Goal: Check status

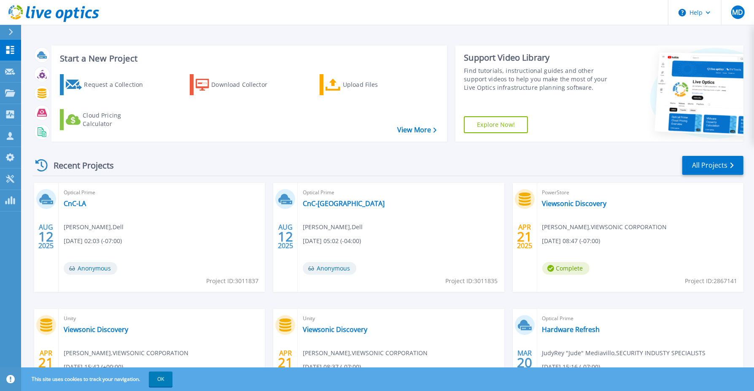
click at [344, 215] on div "Optical Prime CnC-NJ Ahmed Wahab , Dell 08/12/2025, 05:02 (-04:00) Anonymous Pr…" at bounding box center [401, 237] width 206 height 109
click at [78, 204] on link "CnC-LA" at bounding box center [75, 203] width 22 height 8
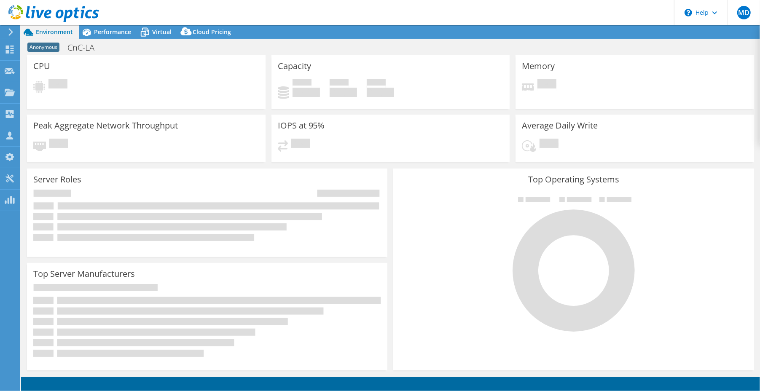
select select "USD"
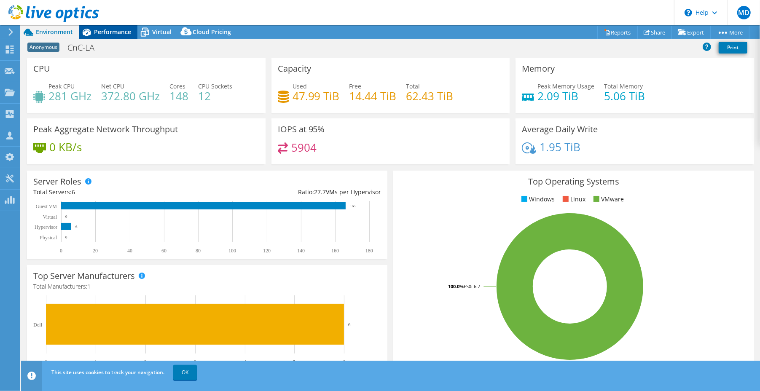
click at [99, 35] on span "Performance" at bounding box center [112, 32] width 37 height 8
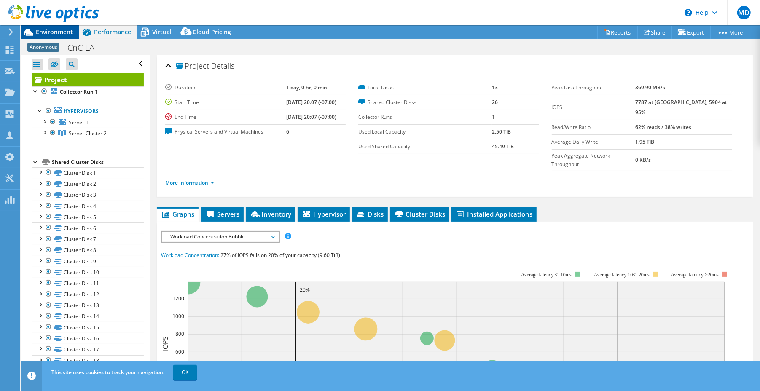
click at [61, 34] on span "Environment" at bounding box center [54, 32] width 37 height 8
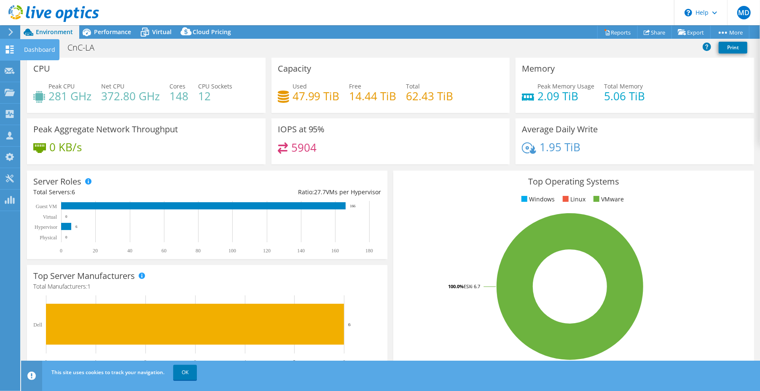
click at [8, 49] on icon at bounding box center [10, 50] width 10 height 8
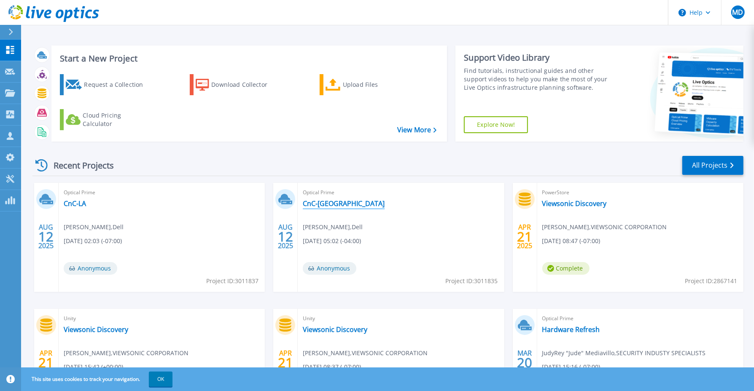
click at [312, 205] on link "CnC-[GEOGRAPHIC_DATA]" at bounding box center [344, 203] width 82 height 8
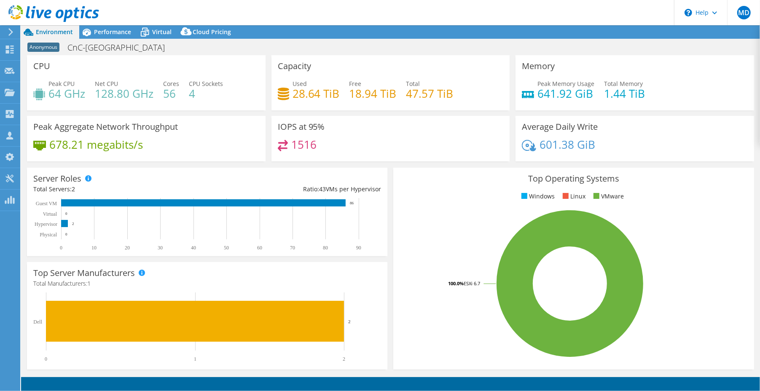
select select "USD"
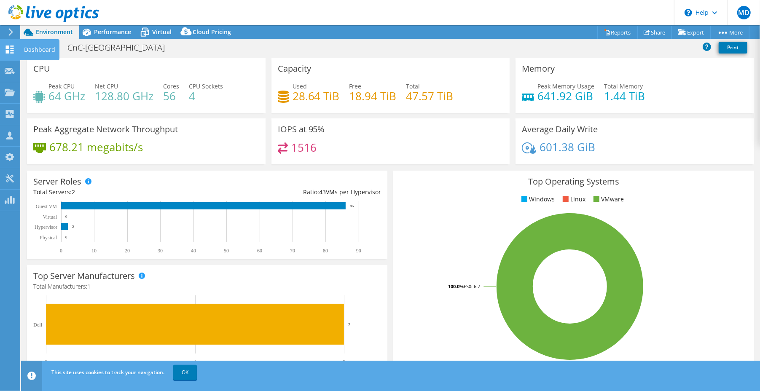
click at [9, 49] on icon at bounding box center [10, 50] width 10 height 8
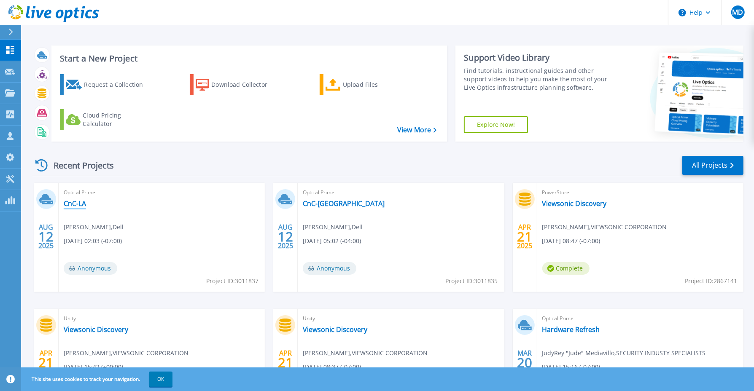
click at [79, 206] on link "CnC-LA" at bounding box center [75, 203] width 22 height 8
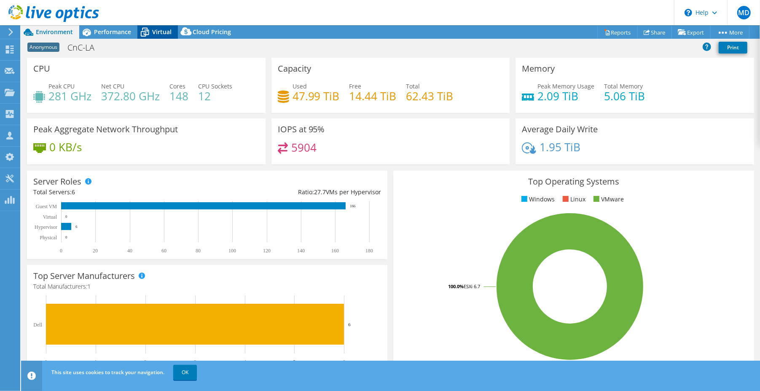
click at [153, 33] on span "Virtual" at bounding box center [161, 32] width 19 height 8
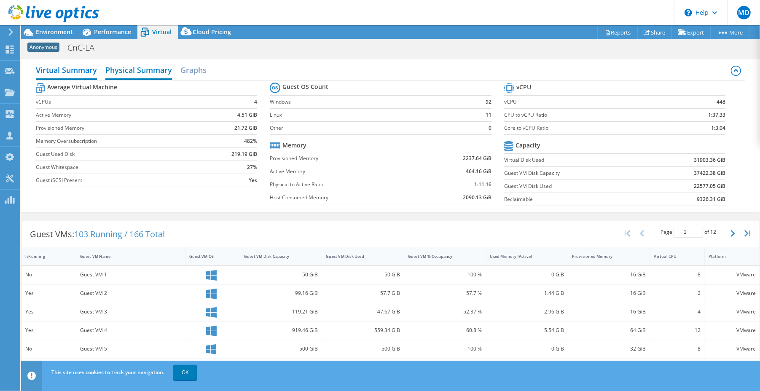
click at [134, 72] on h2 "Physical Summary" at bounding box center [138, 71] width 67 height 19
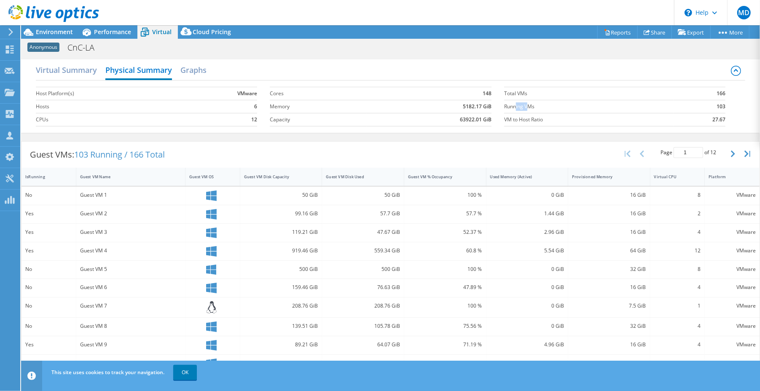
drag, startPoint x: 512, startPoint y: 106, endPoint x: 525, endPoint y: 107, distance: 13.5
click at [525, 107] on label "Running VMs" at bounding box center [589, 106] width 170 height 8
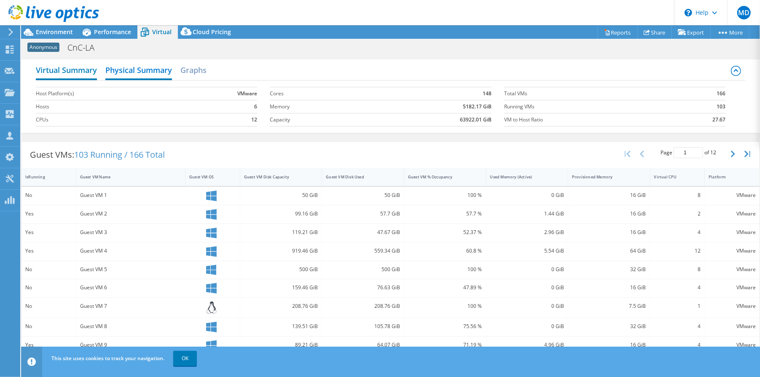
click at [59, 69] on h2 "Virtual Summary" at bounding box center [66, 71] width 61 height 19
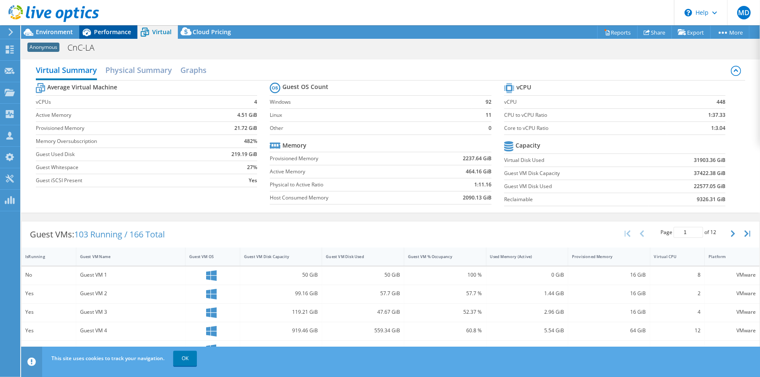
click at [113, 28] on span "Performance" at bounding box center [112, 32] width 37 height 8
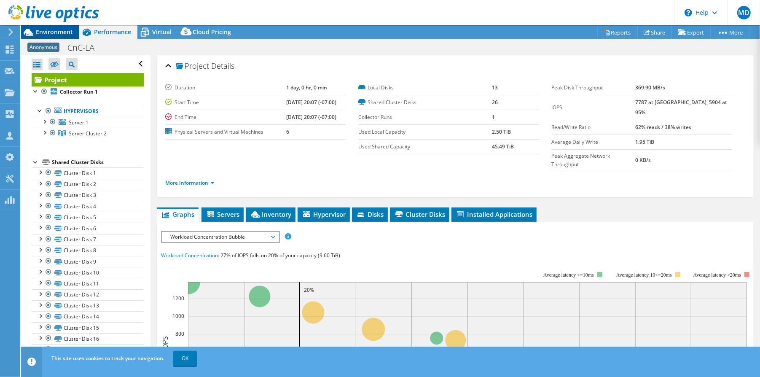
click at [67, 38] on div "Environment" at bounding box center [50, 31] width 58 height 13
